Goal: Task Accomplishment & Management: Manage account settings

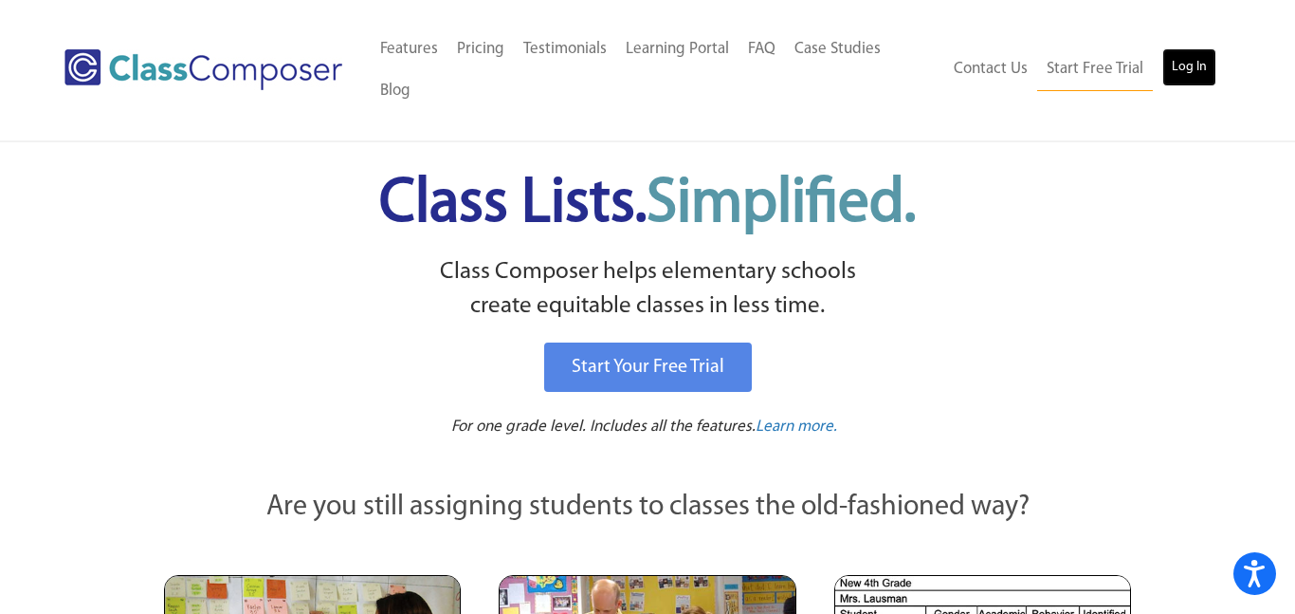
click at [1184, 48] on link "Log In" at bounding box center [1190, 67] width 54 height 38
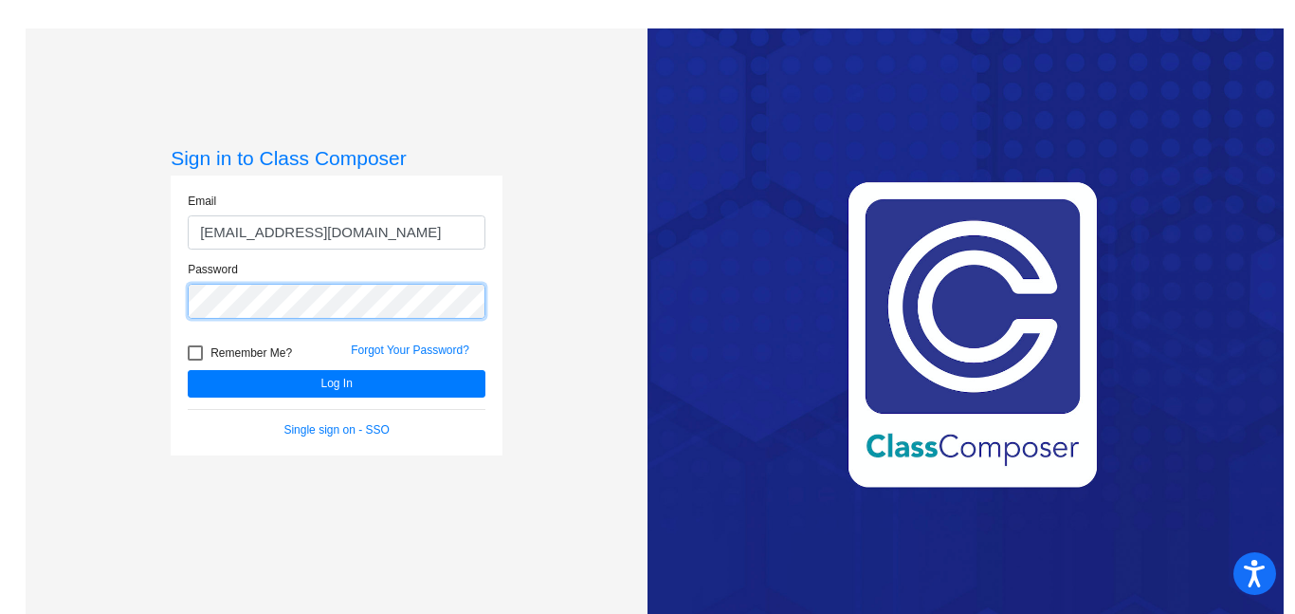
click at [188, 370] on button "Log In" at bounding box center [337, 384] width 298 height 28
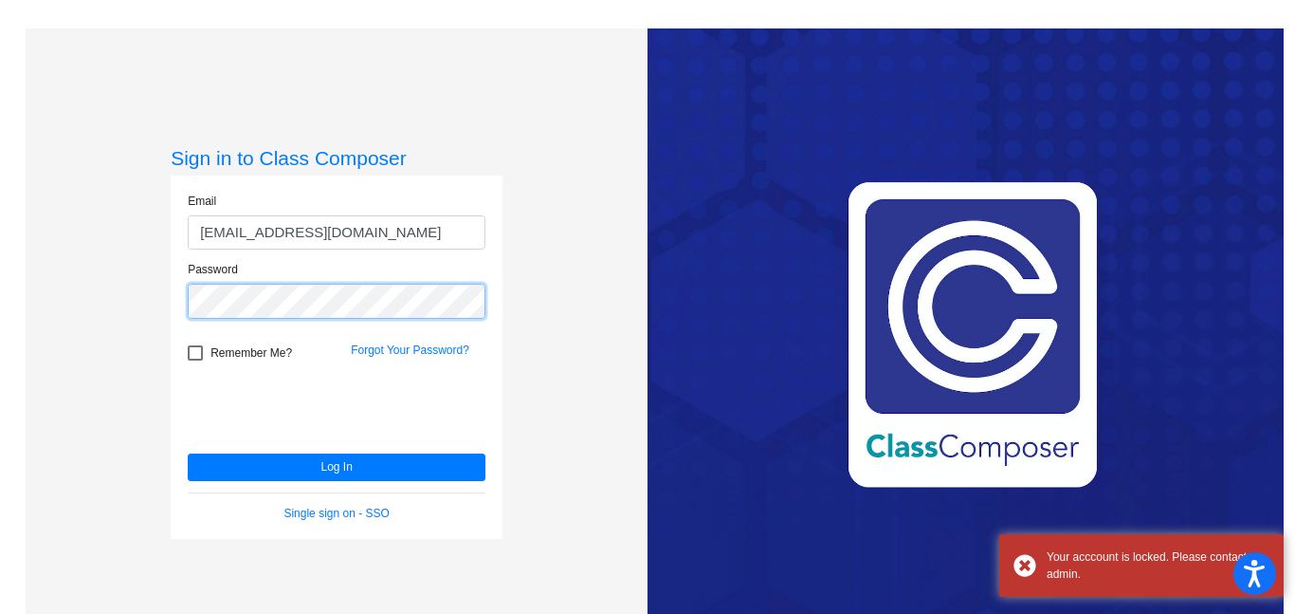
click at [140, 303] on div "Sign in to Class Composer Email rweiss@montevideoschools.org Password Remember …" at bounding box center [337, 335] width 622 height 614
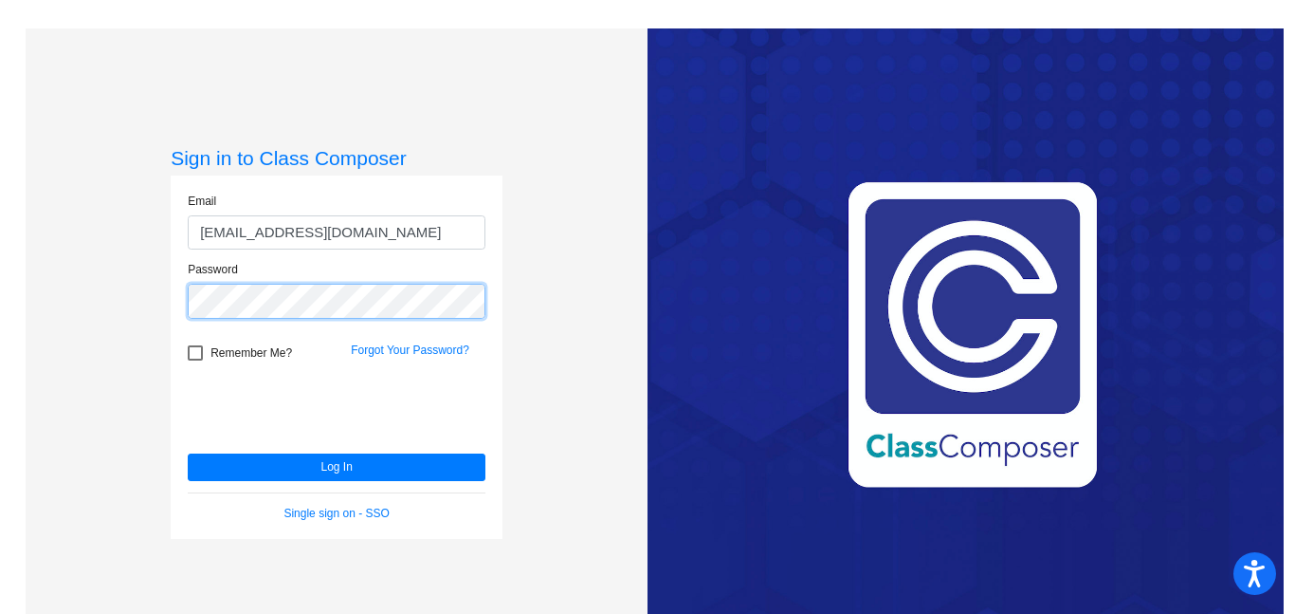
click at [188, 453] on button "Log In" at bounding box center [337, 467] width 298 height 28
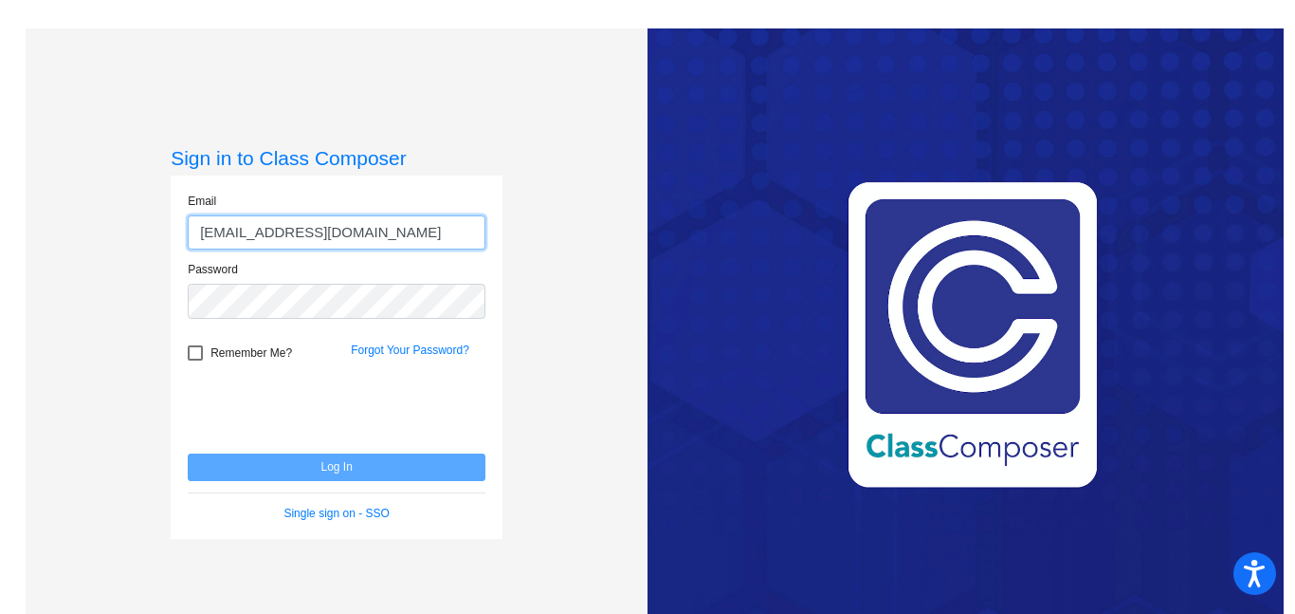
click at [414, 237] on input "rweiss@montevideoschools.org" at bounding box center [337, 232] width 298 height 35
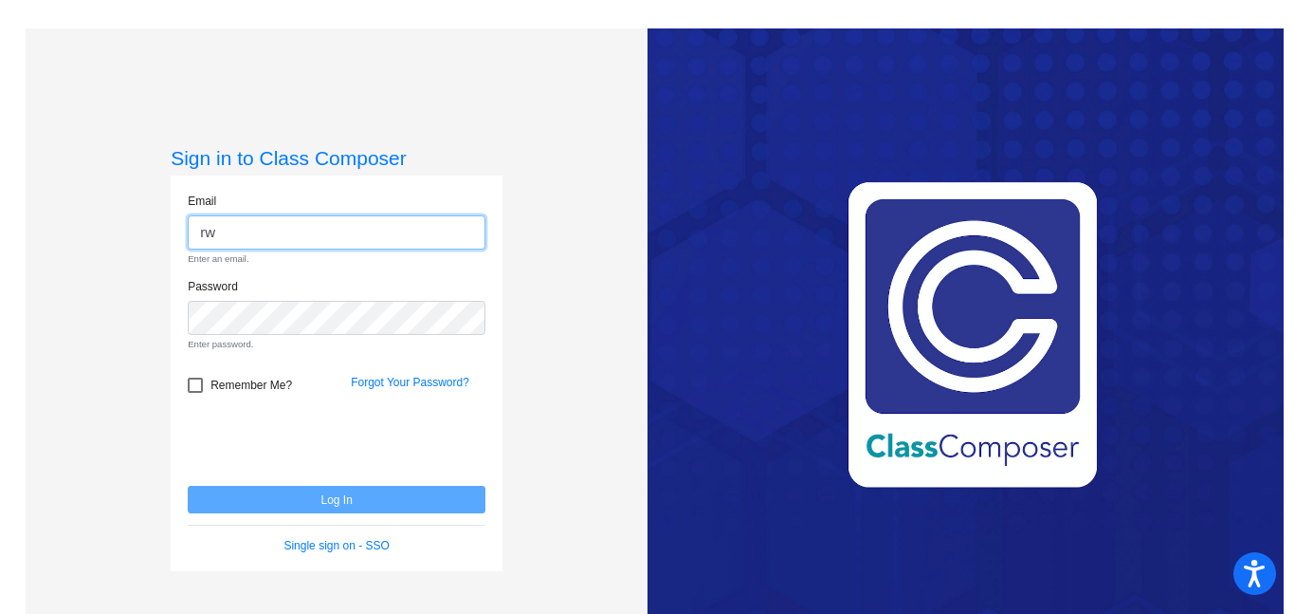
type input "r"
type input "[EMAIL_ADDRESS][DOMAIN_NAME]"
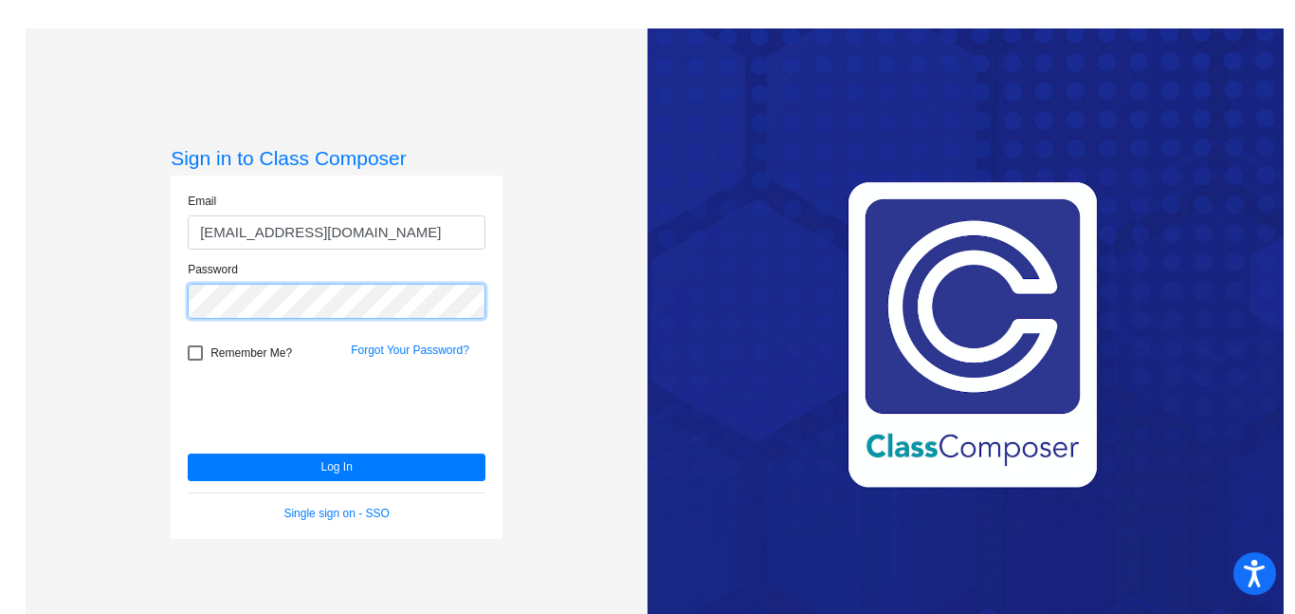
click at [188, 453] on button "Log In" at bounding box center [337, 467] width 298 height 28
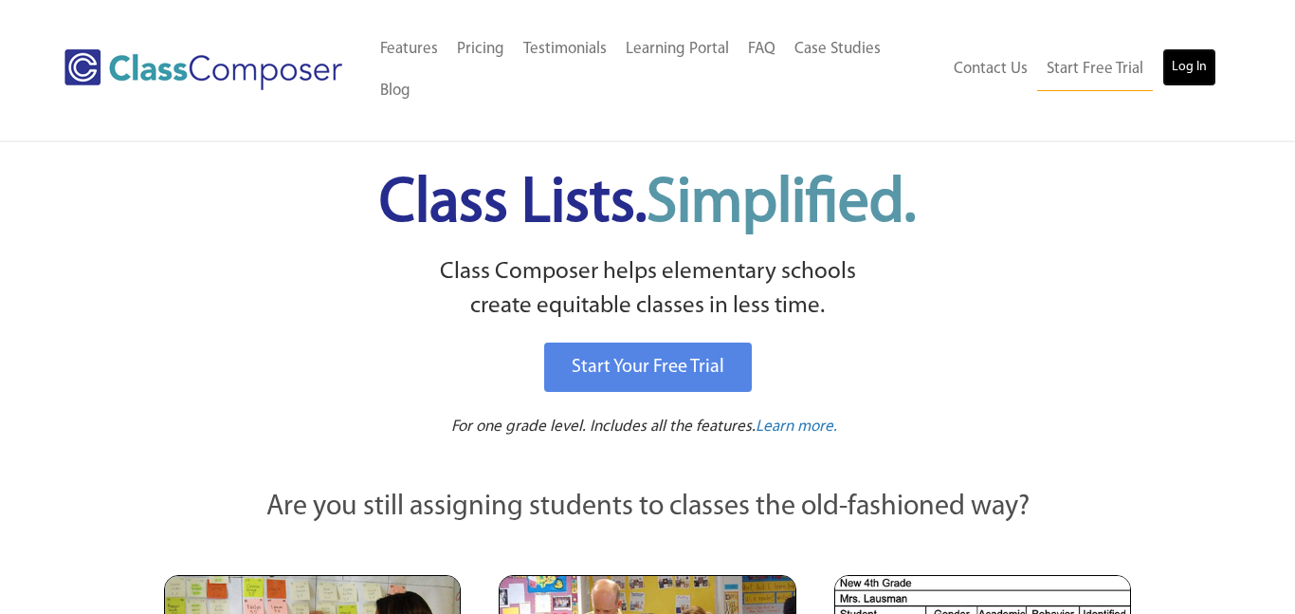
click at [1197, 57] on link "Log In" at bounding box center [1190, 67] width 54 height 38
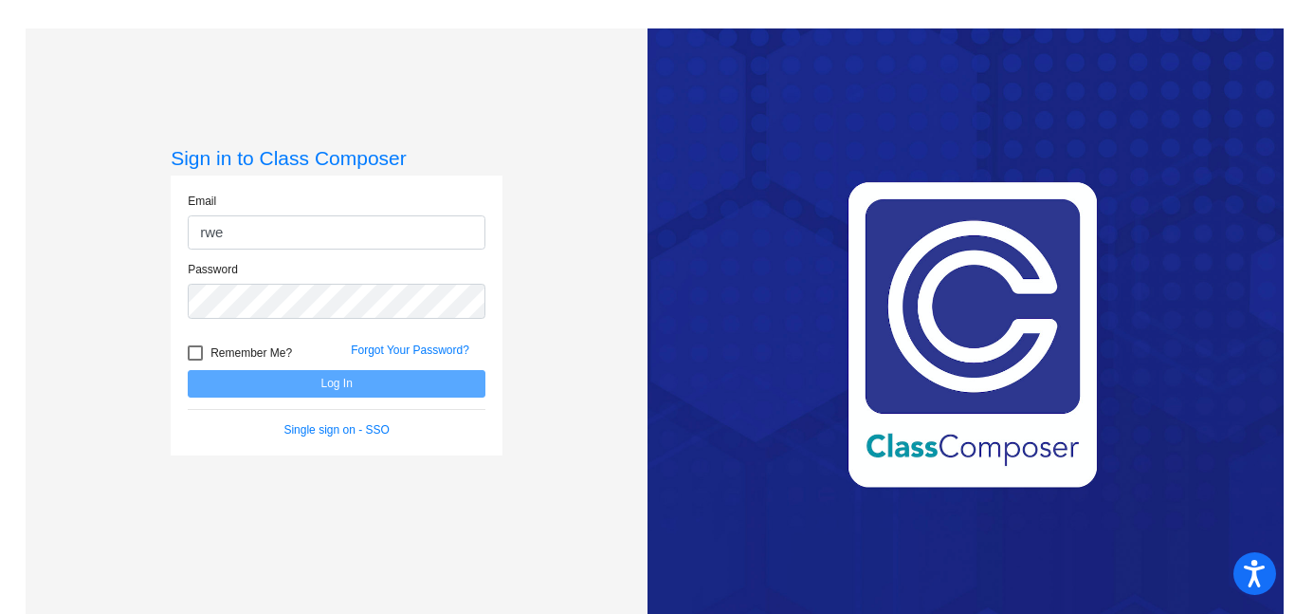
type input "rweiss@montevideoschools.org"
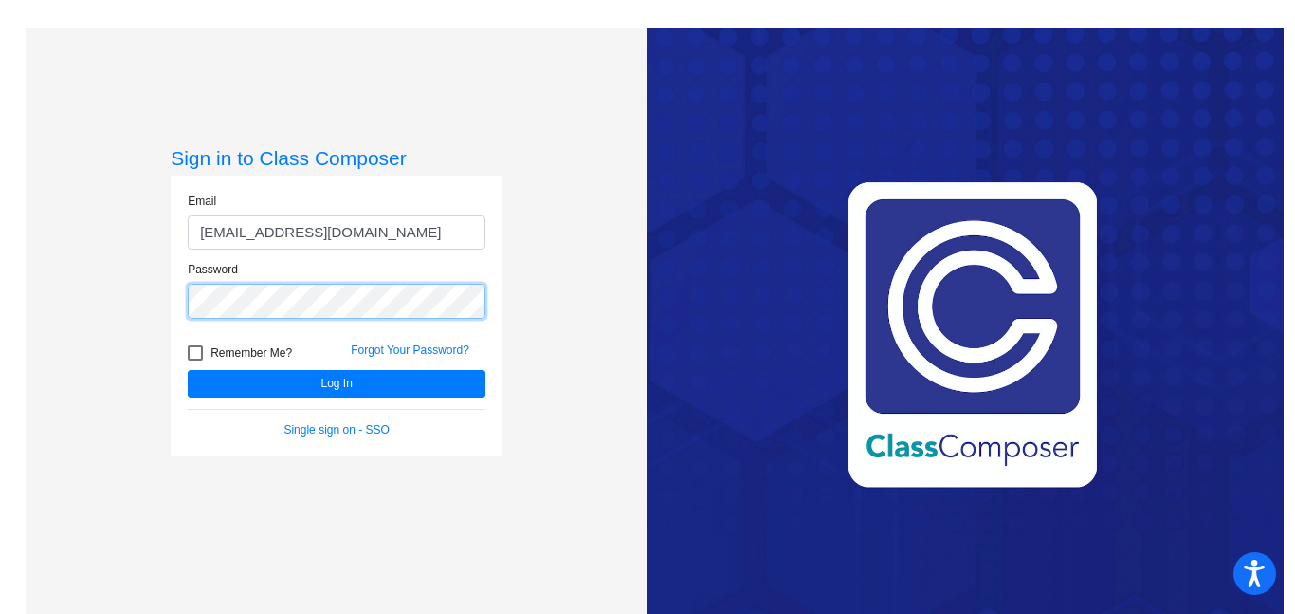
click at [188, 370] on button "Log In" at bounding box center [337, 384] width 298 height 28
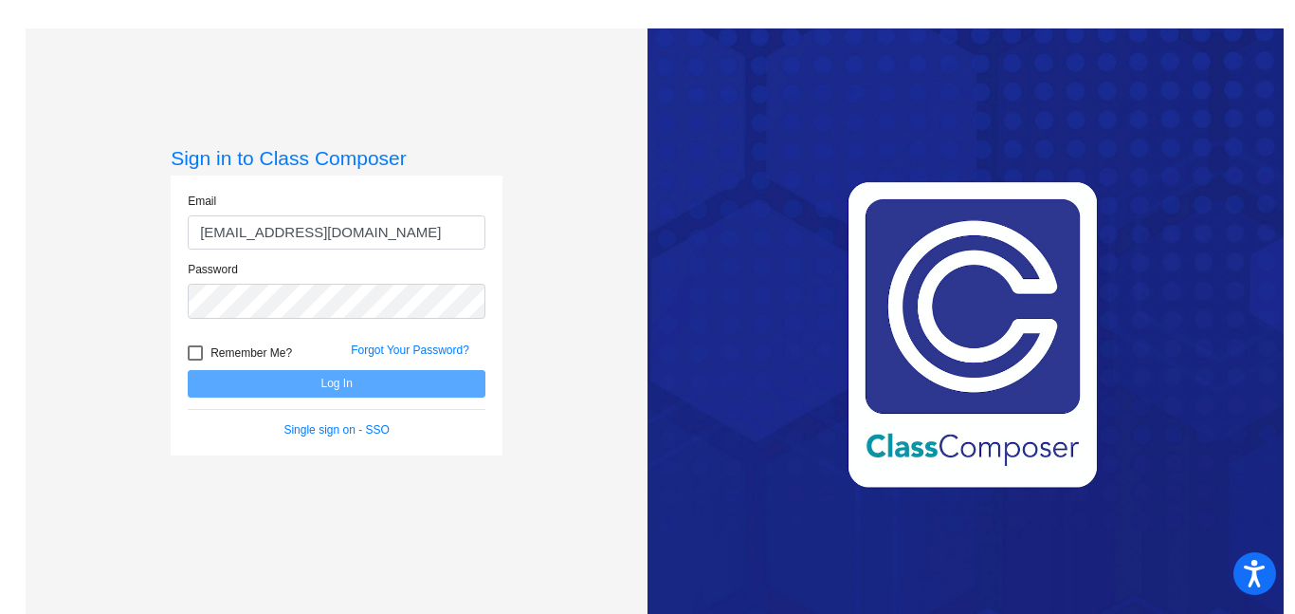
type input "[EMAIL_ADDRESS][DOMAIN_NAME]"
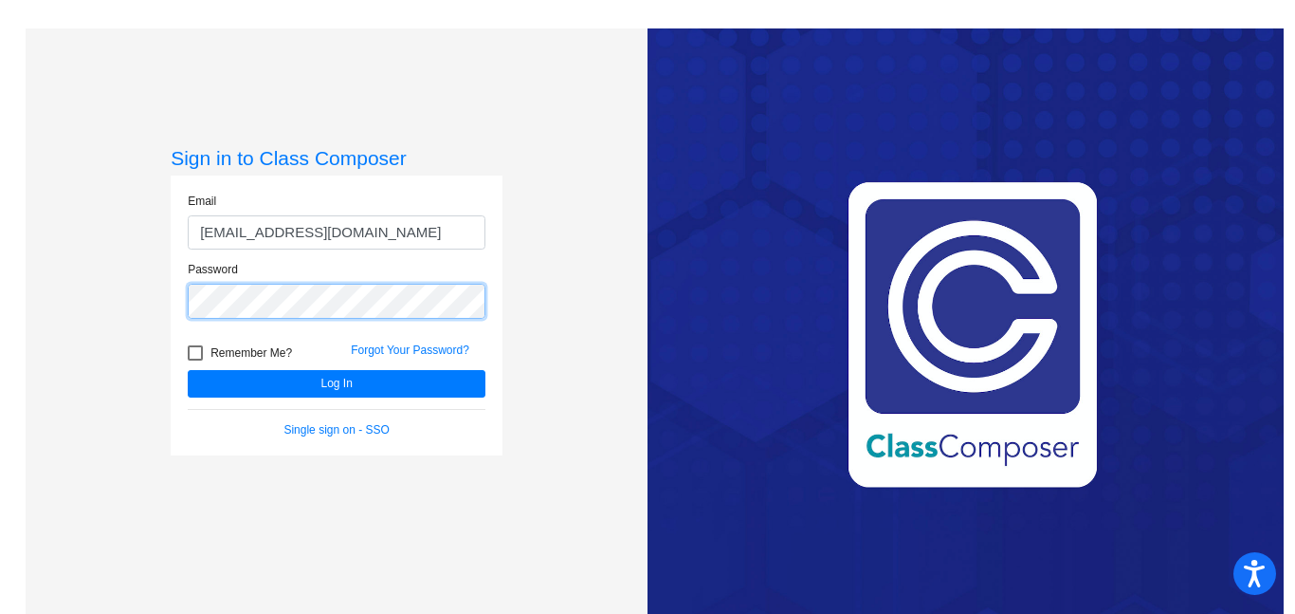
click at [188, 370] on button "Log In" at bounding box center [337, 384] width 298 height 28
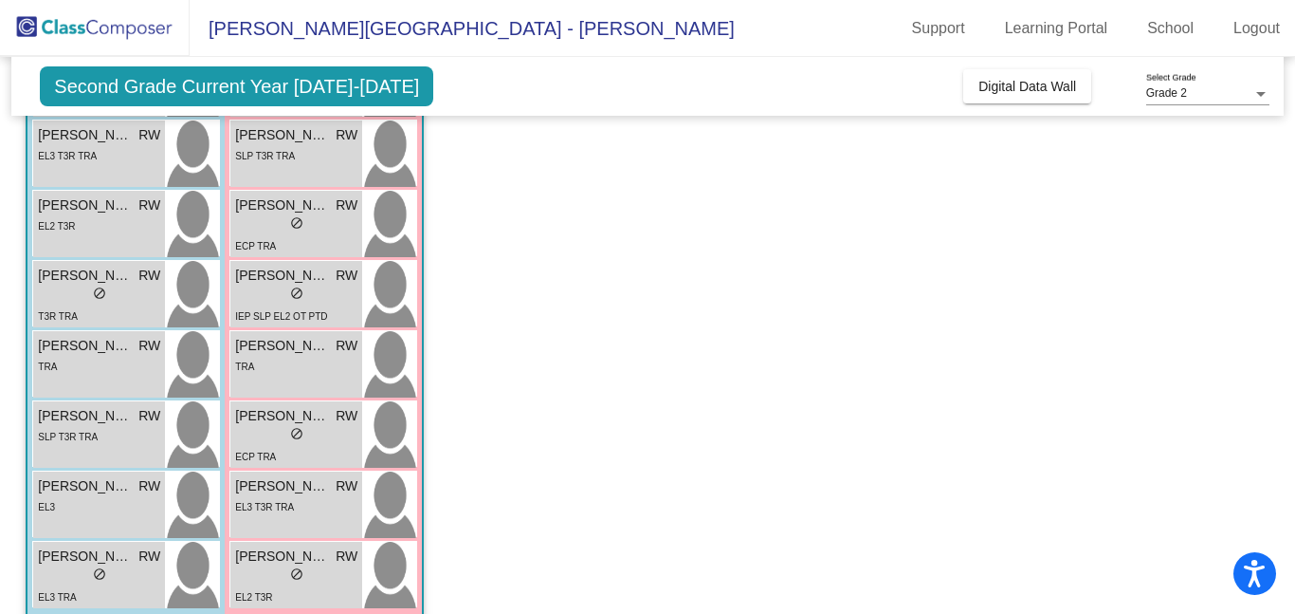
scroll to position [352, 0]
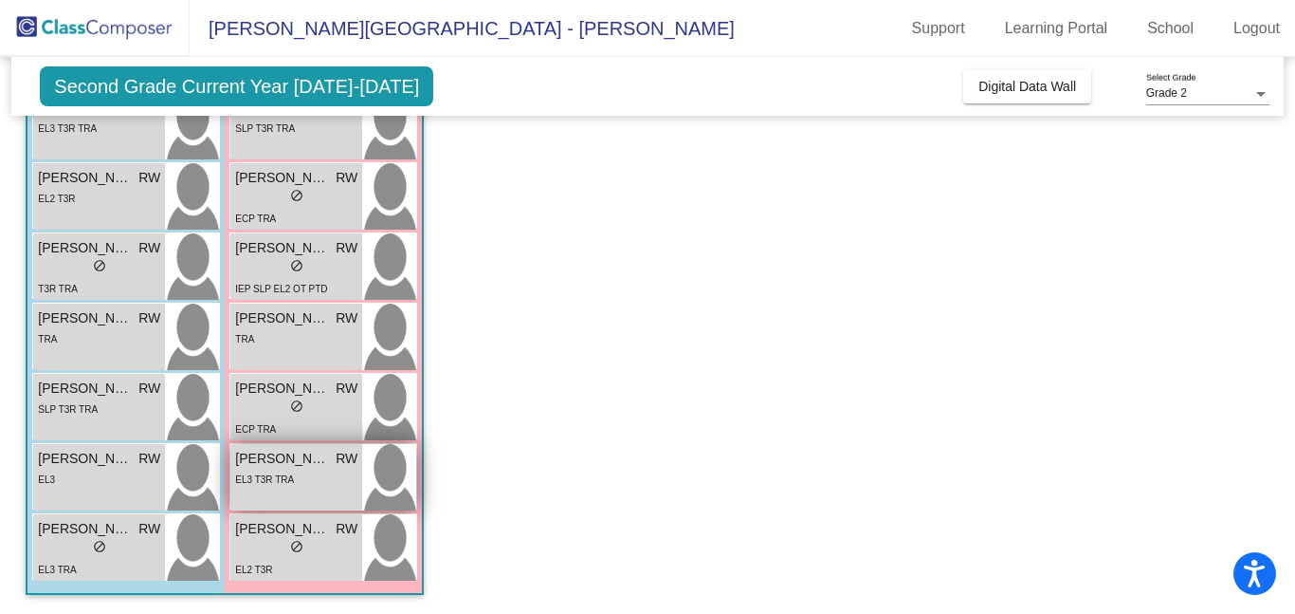
click at [351, 467] on span "RW" at bounding box center [347, 459] width 22 height 20
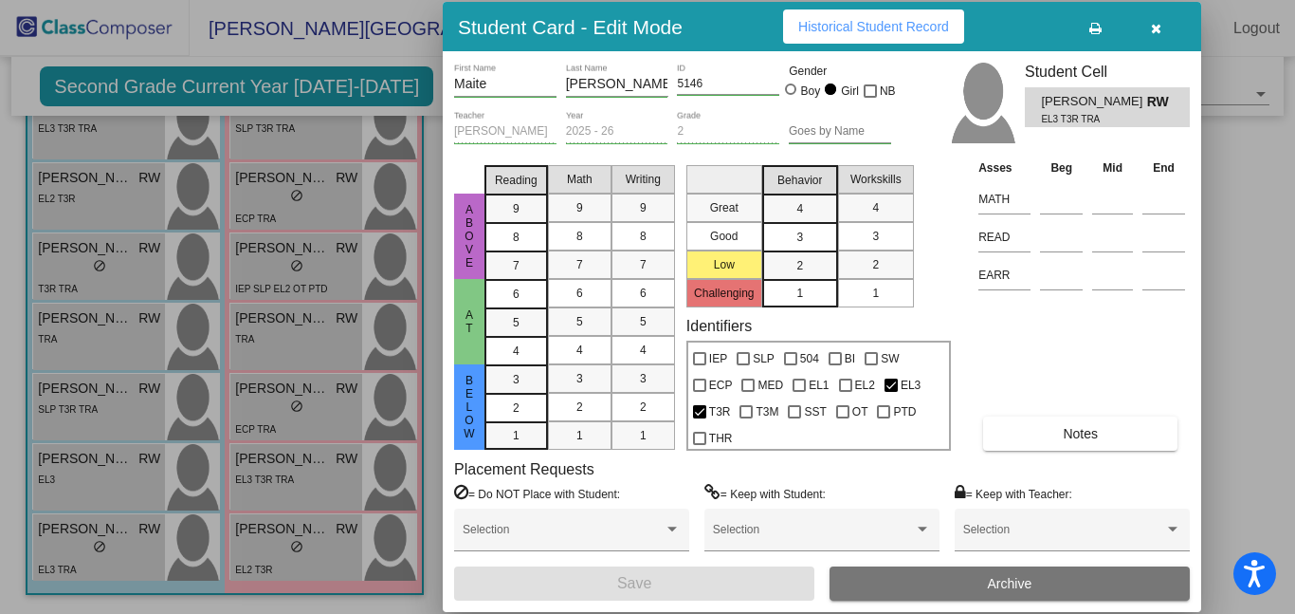
click at [790, 187] on span "Behavior" at bounding box center [800, 180] width 45 height 17
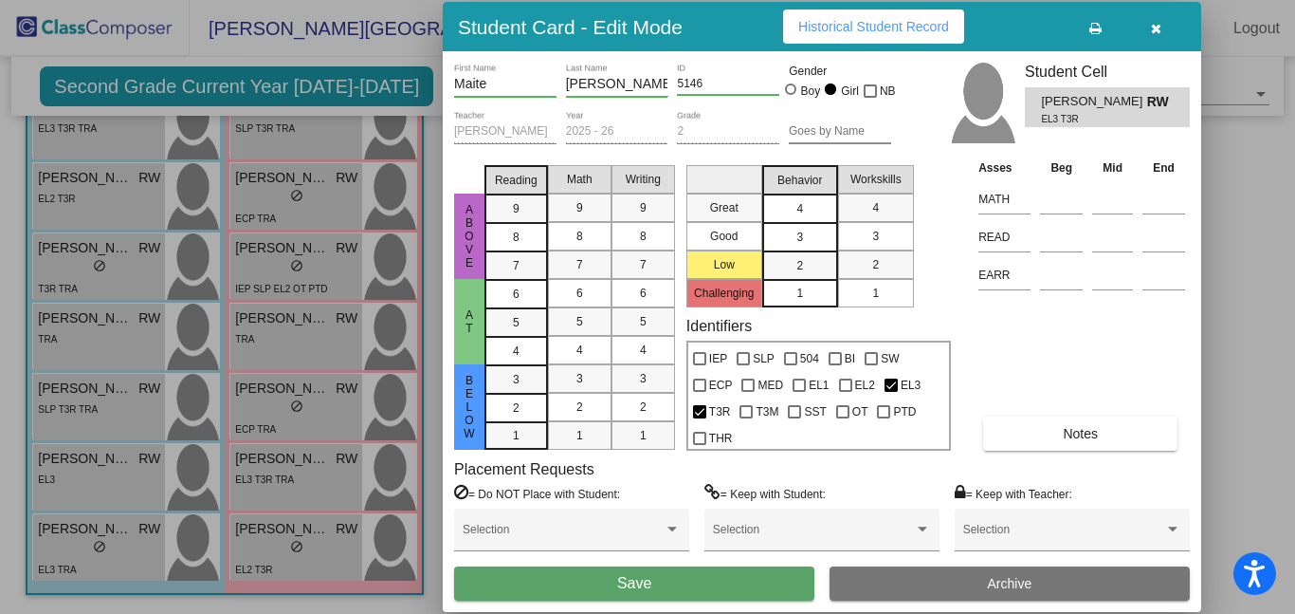
click at [798, 207] on span "4" at bounding box center [800, 208] width 7 height 17
click at [1095, 360] on div "Asses Beg Mid End MATH READ EARR Notes" at bounding box center [1082, 303] width 216 height 293
click at [1078, 433] on span "Notes" at bounding box center [1080, 433] width 35 height 15
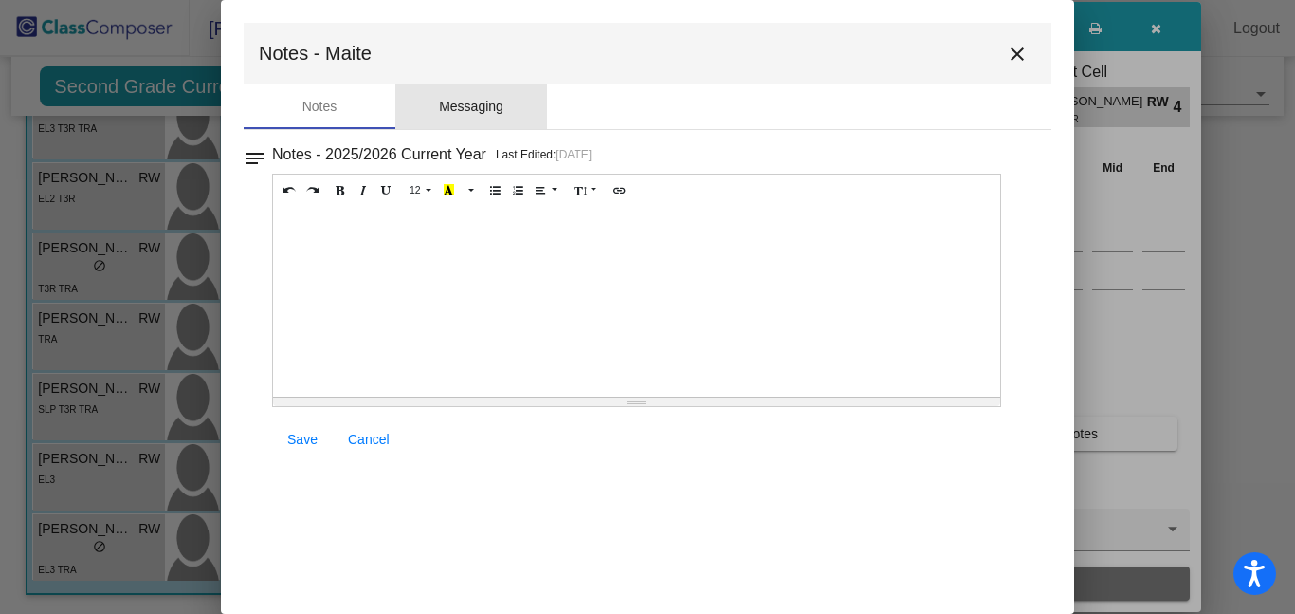
click at [468, 112] on div "Messaging" at bounding box center [471, 107] width 64 height 20
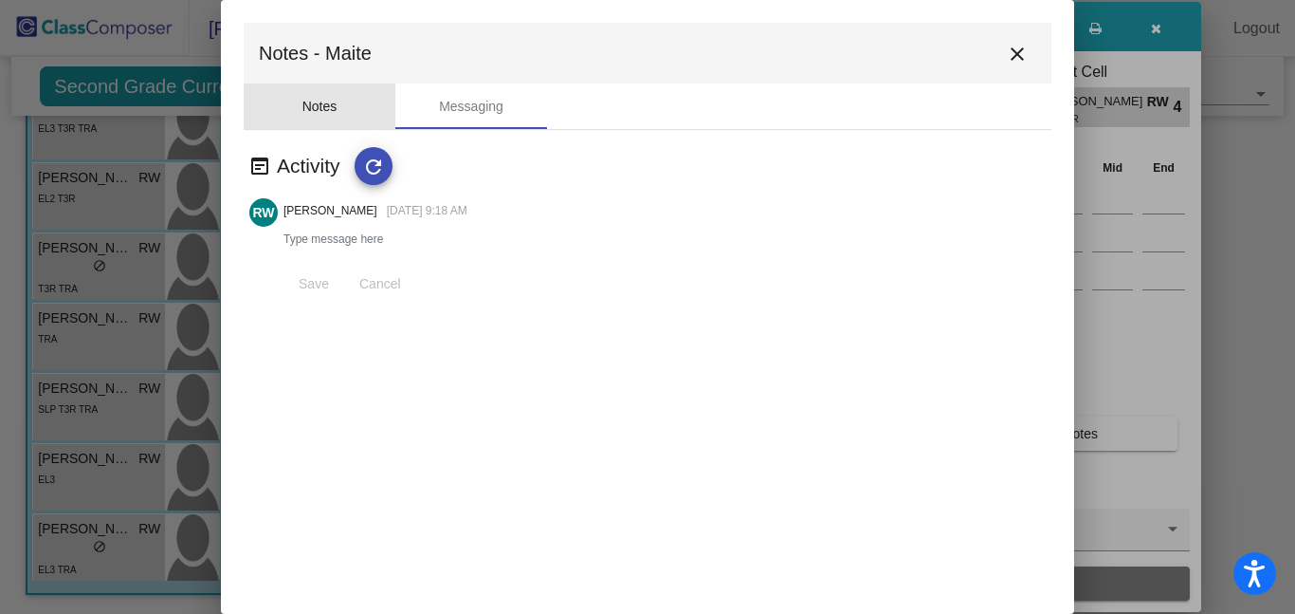
click at [314, 104] on div "Notes" at bounding box center [320, 107] width 35 height 20
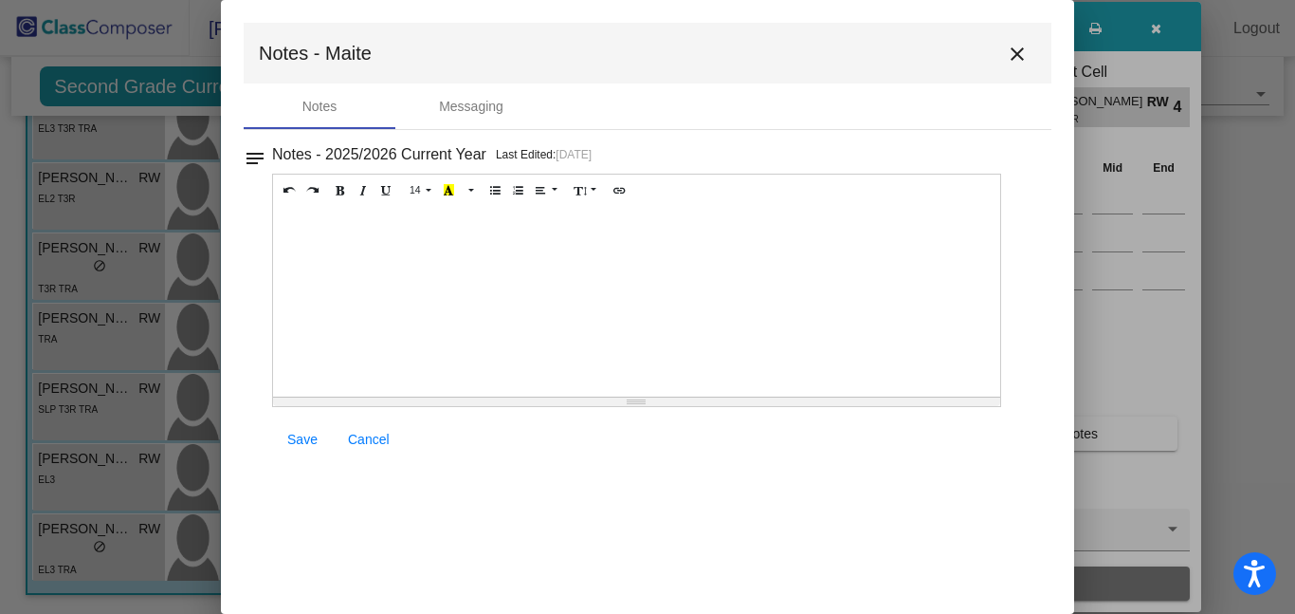
click at [1020, 46] on mat-icon "close" at bounding box center [1017, 54] width 23 height 23
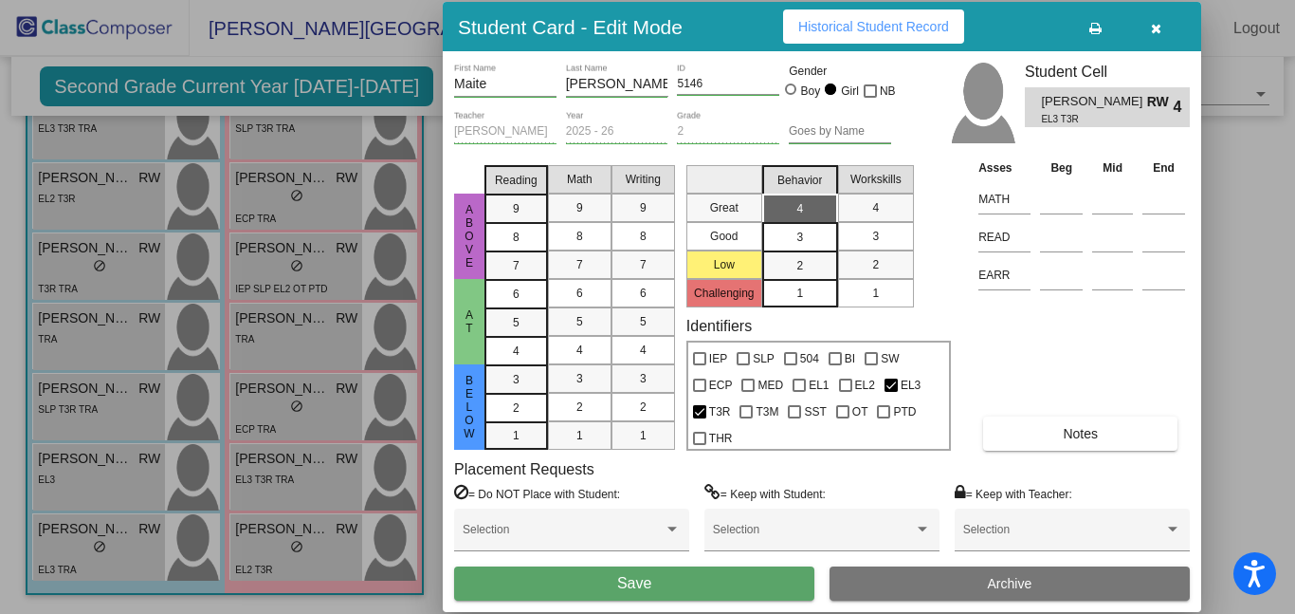
click at [75, 473] on div at bounding box center [647, 307] width 1295 height 614
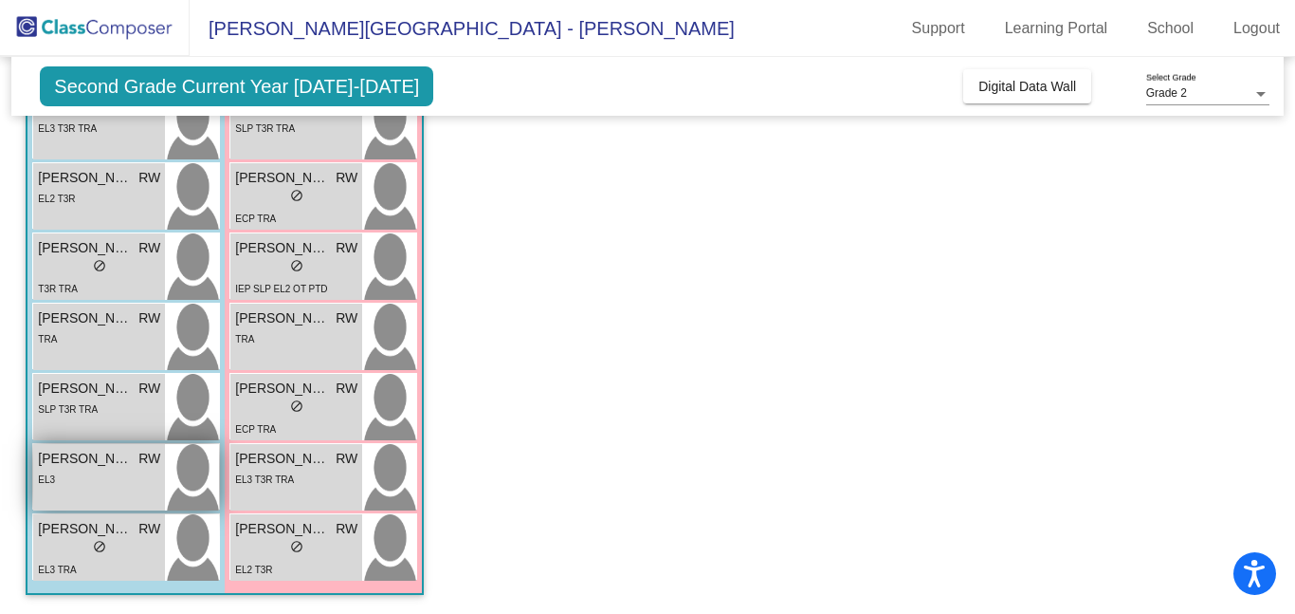
click at [99, 464] on span "[PERSON_NAME]" at bounding box center [85, 459] width 95 height 20
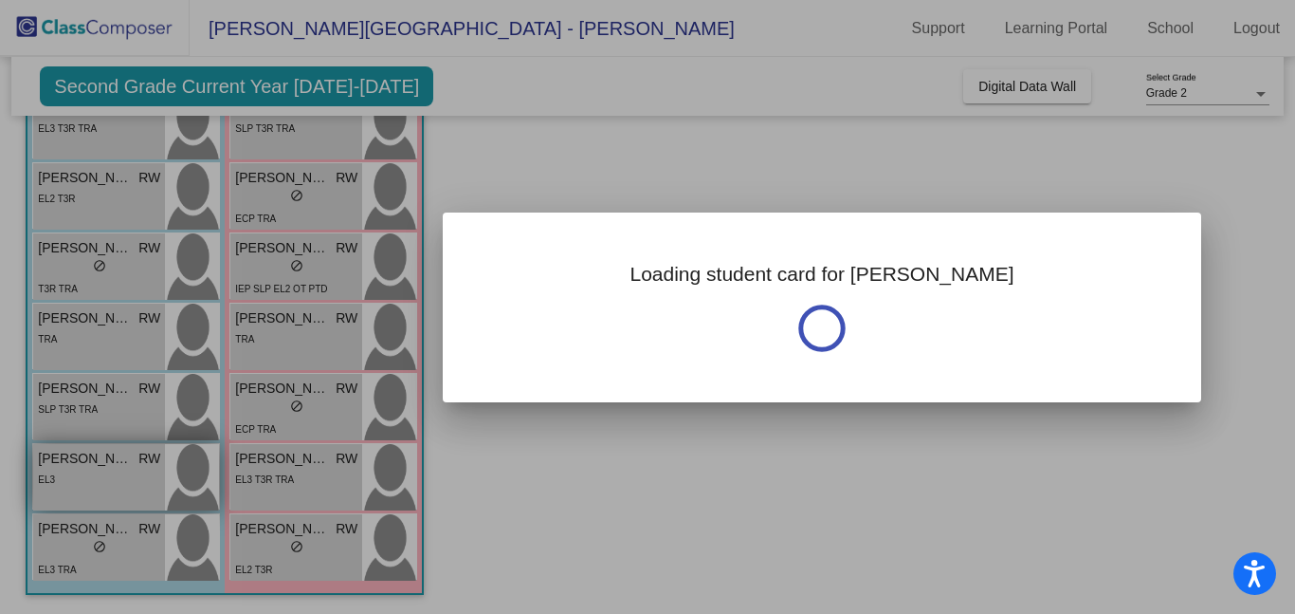
click at [99, 464] on div at bounding box center [647, 307] width 1295 height 614
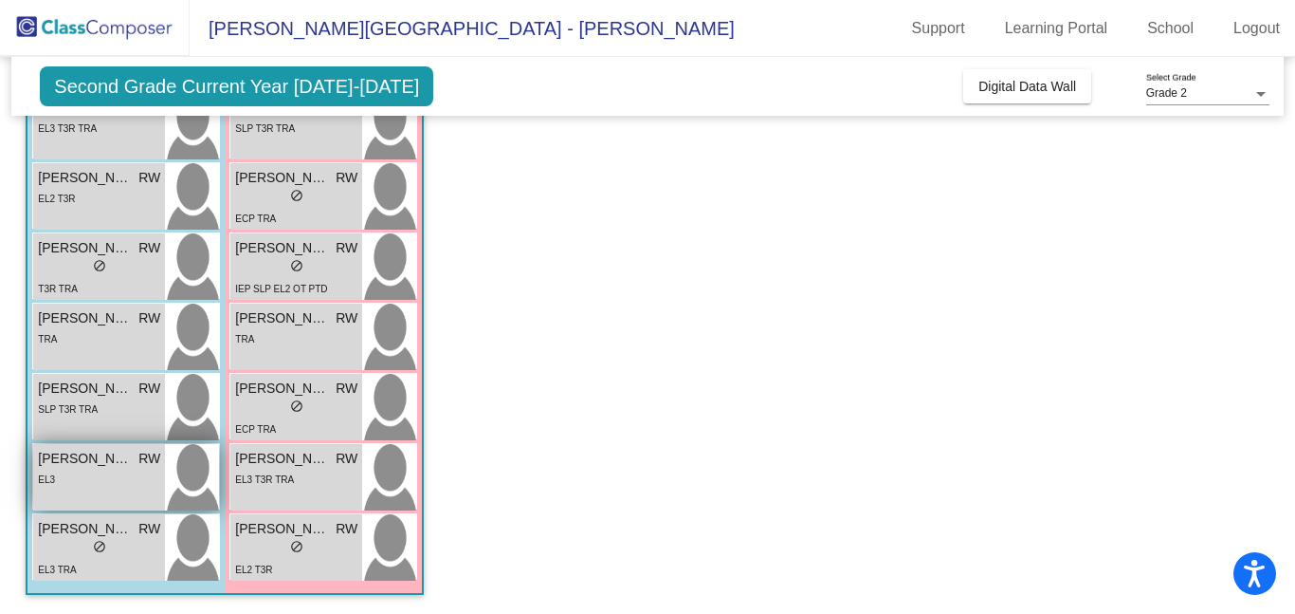
click at [70, 480] on div "EL3" at bounding box center [99, 478] width 122 height 20
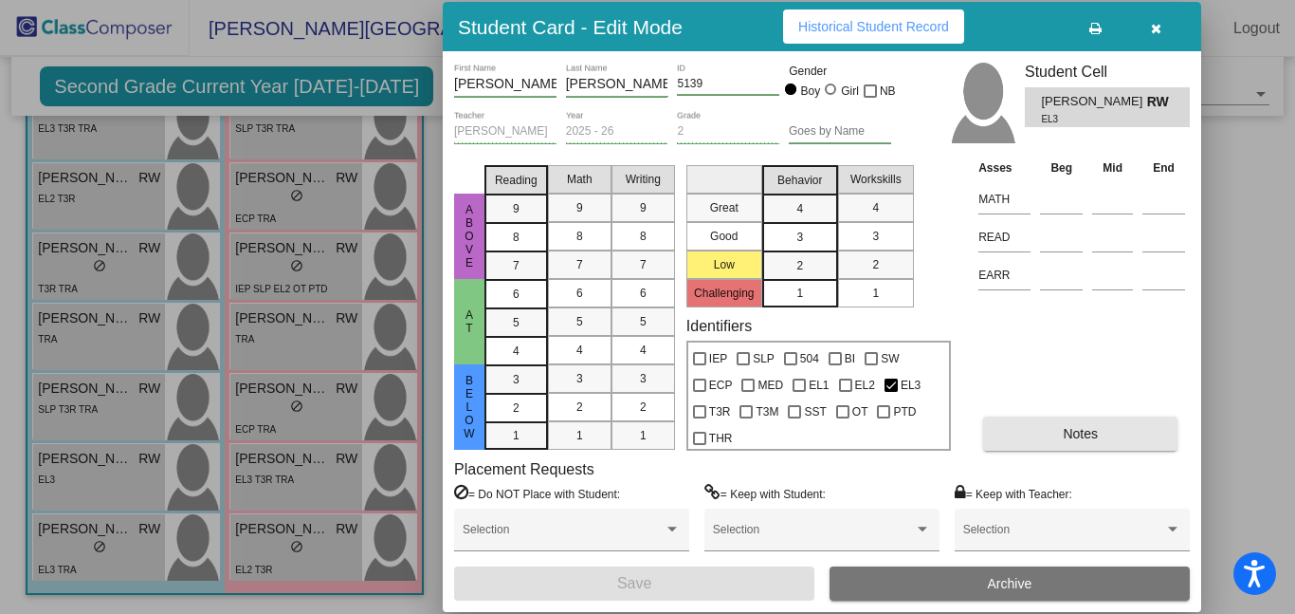
click at [1097, 431] on span "Notes" at bounding box center [1080, 433] width 35 height 15
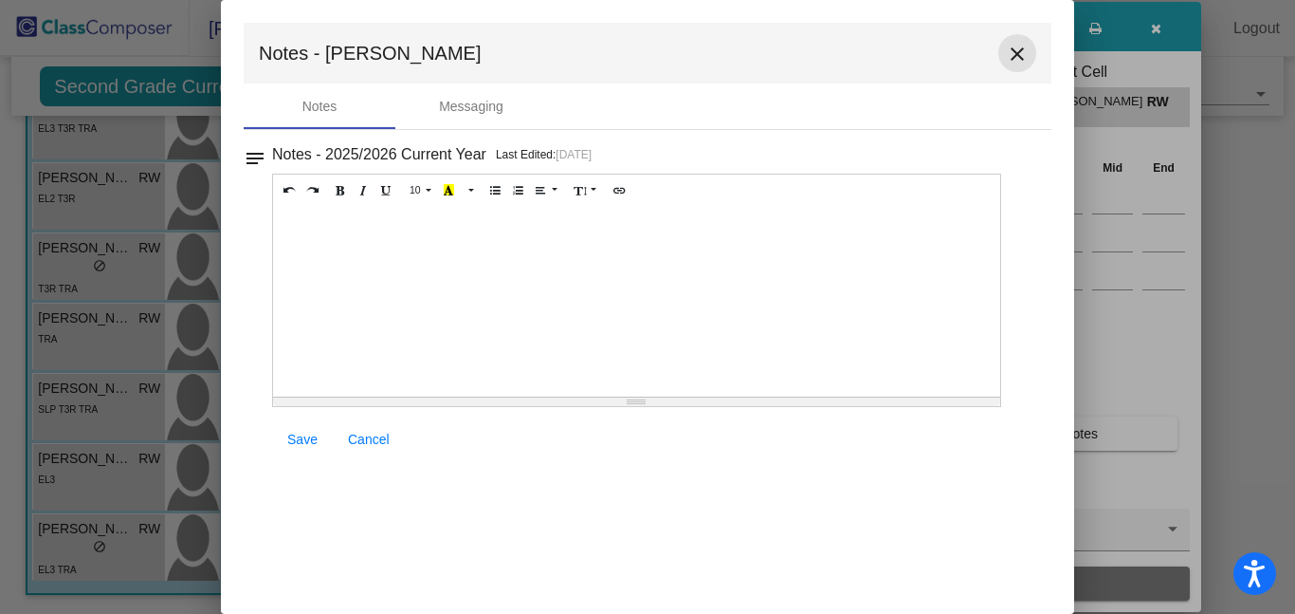
click at [1011, 53] on mat-icon "close" at bounding box center [1017, 54] width 23 height 23
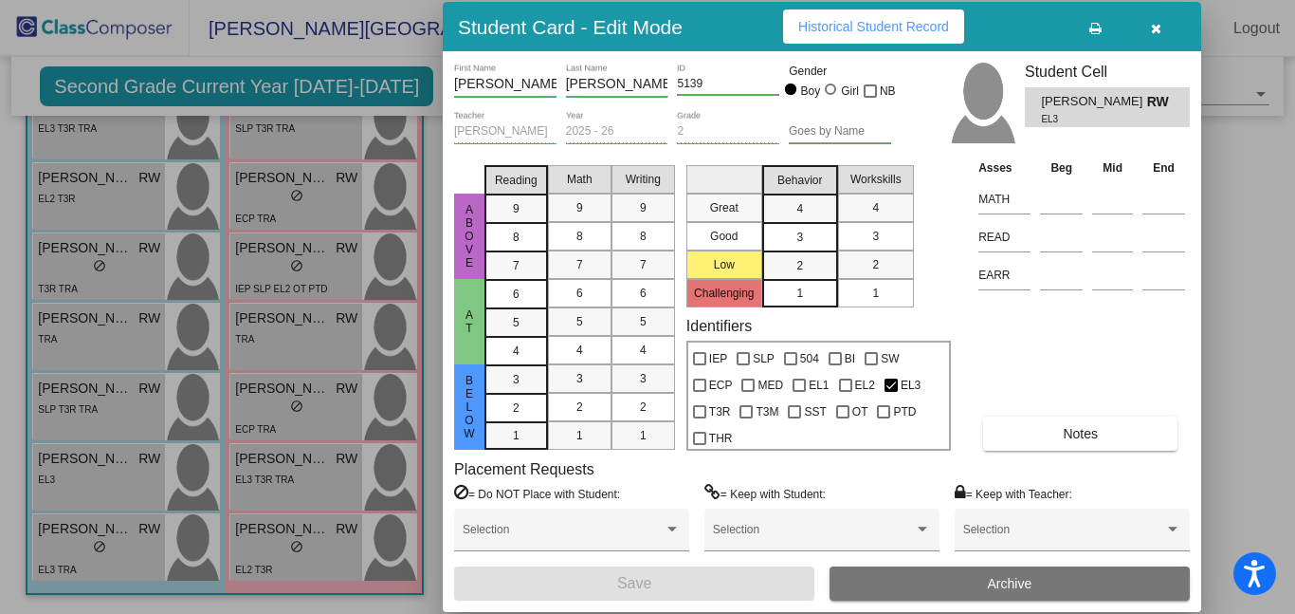
click at [91, 263] on div at bounding box center [647, 307] width 1295 height 614
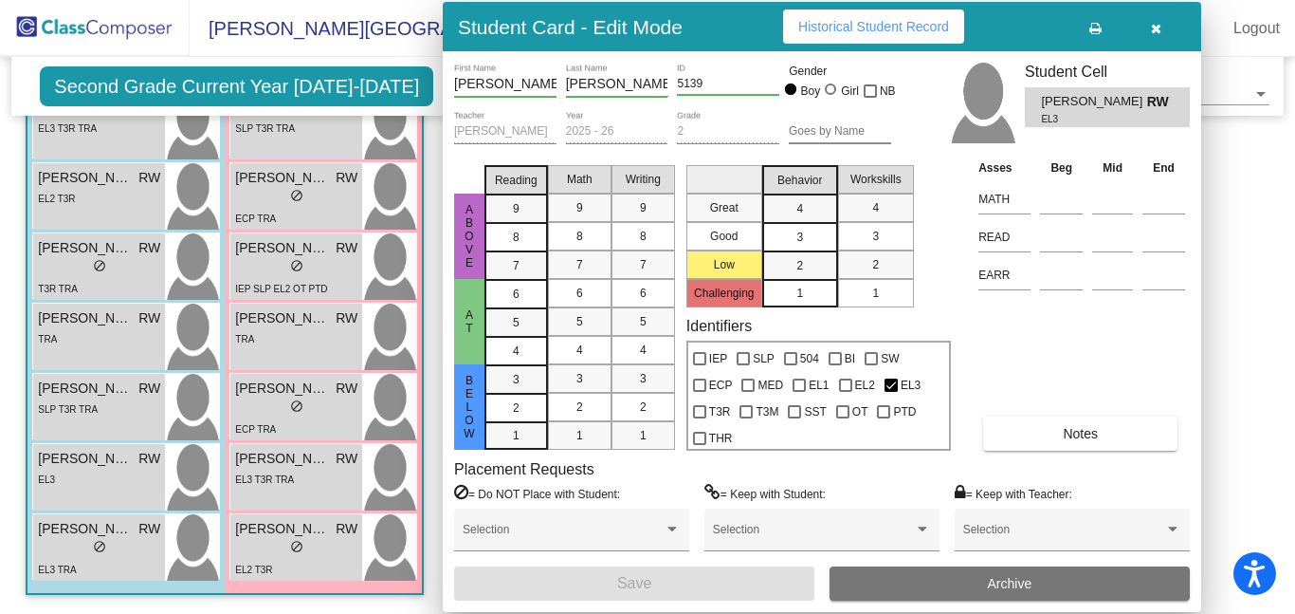
click at [93, 263] on span "do_not_disturb_alt" at bounding box center [99, 265] width 13 height 13
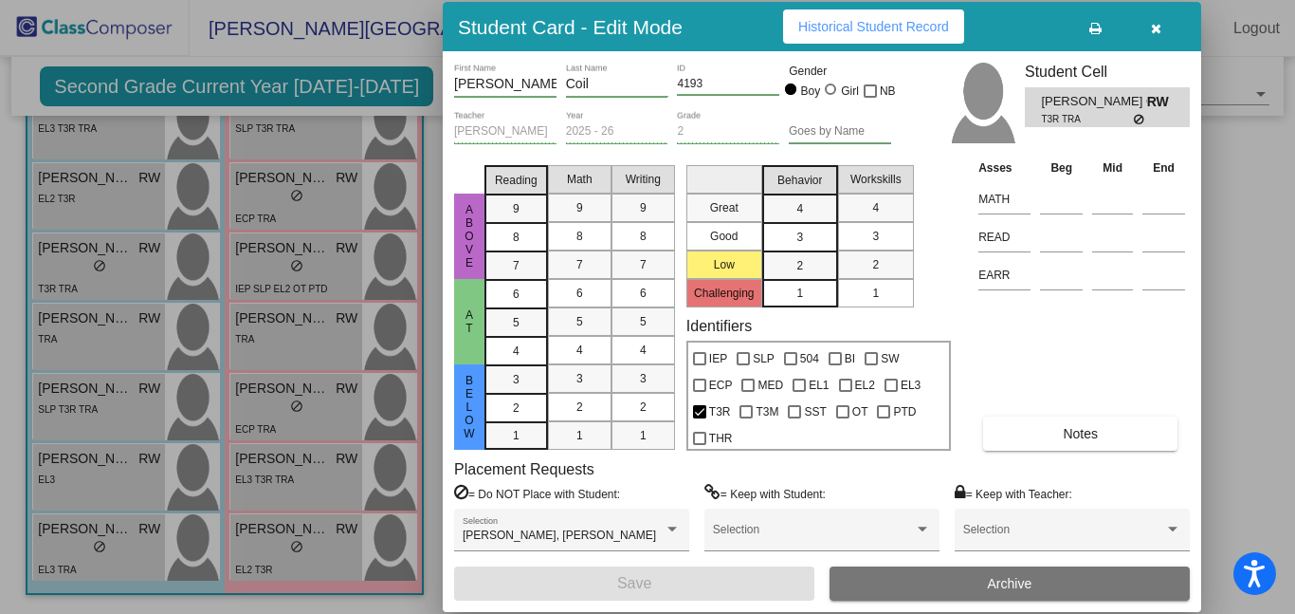
click at [1094, 430] on span "Notes" at bounding box center [1080, 433] width 35 height 15
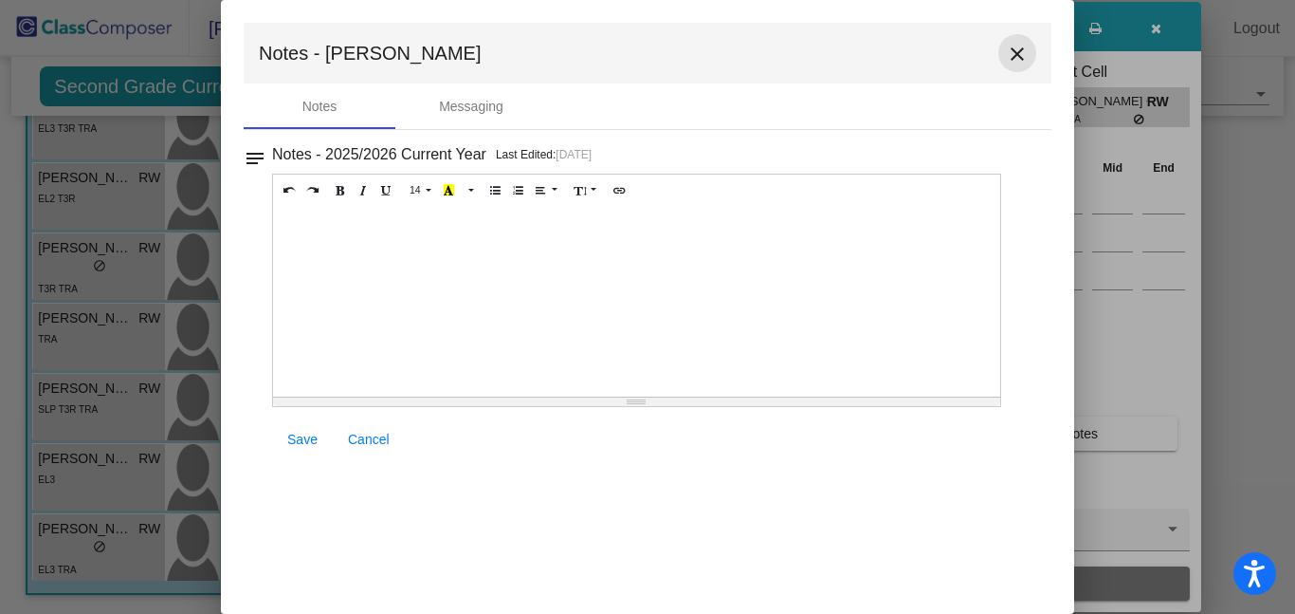
click at [1020, 46] on mat-icon "close" at bounding box center [1017, 54] width 23 height 23
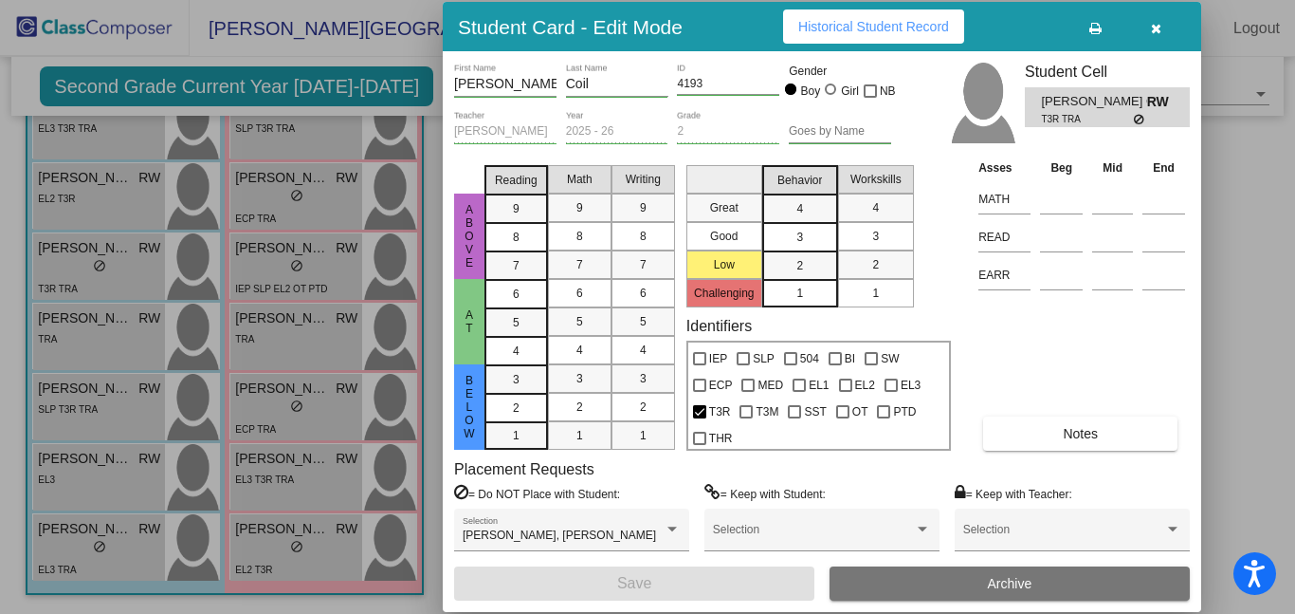
click at [284, 478] on div at bounding box center [647, 307] width 1295 height 614
click at [283, 478] on span "EL3 T3R TRA" at bounding box center [264, 479] width 59 height 10
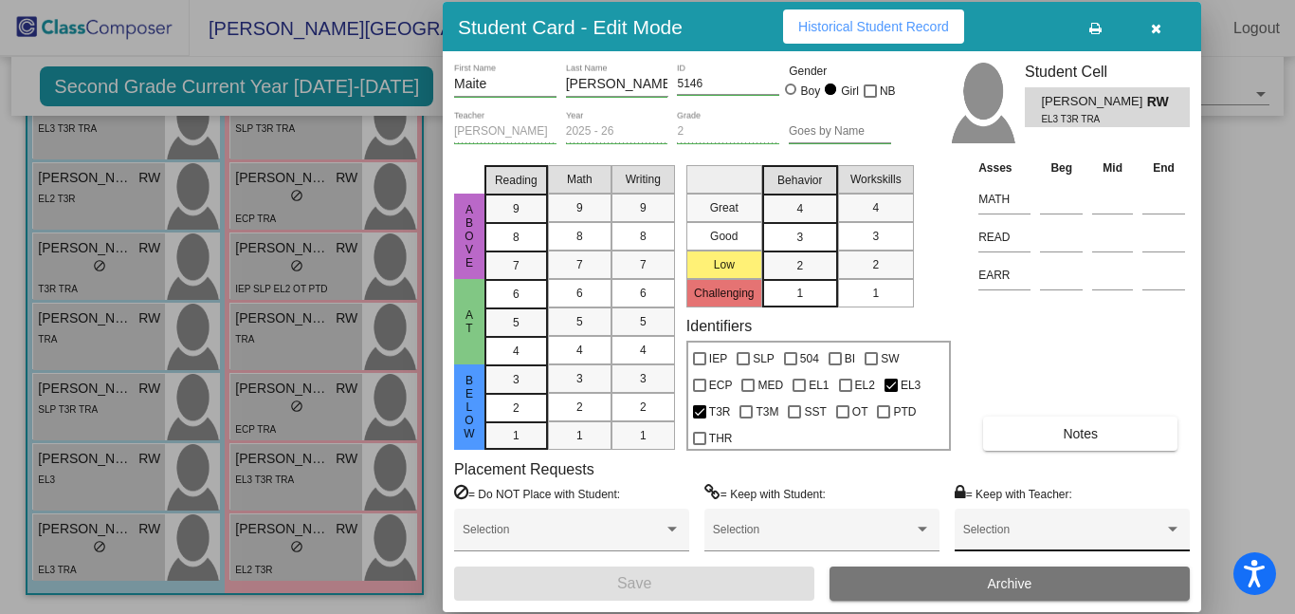
click at [1036, 531] on span at bounding box center [1063, 535] width 201 height 13
click at [1036, 531] on span "None" at bounding box center [1072, 536] width 218 height 34
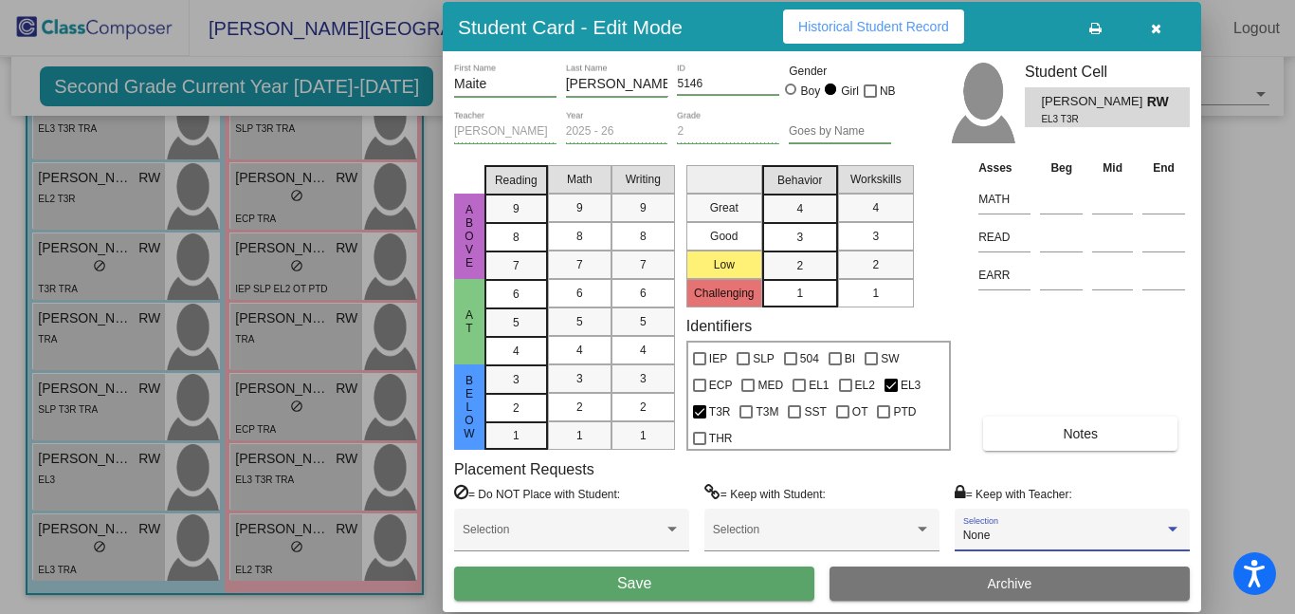
click at [916, 30] on span "Historical Student Record" at bounding box center [873, 26] width 151 height 15
click at [1153, 35] on button "button" at bounding box center [1156, 26] width 61 height 34
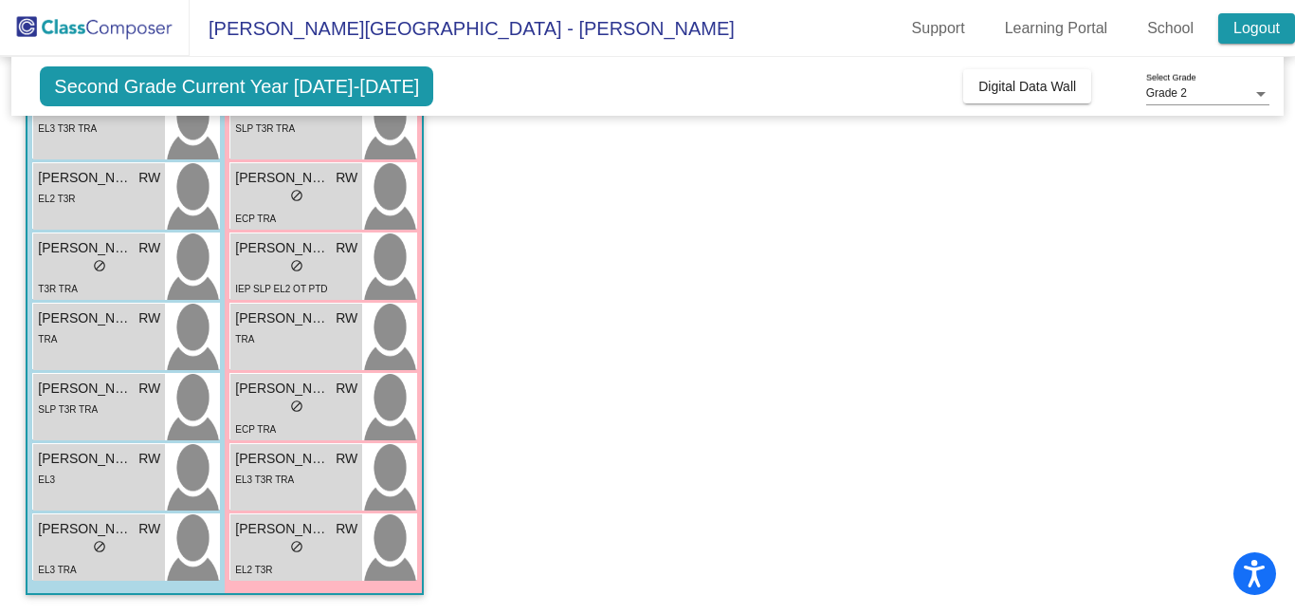
click at [1240, 30] on link "Logout" at bounding box center [1257, 28] width 77 height 30
